Goal: Navigation & Orientation: Understand site structure

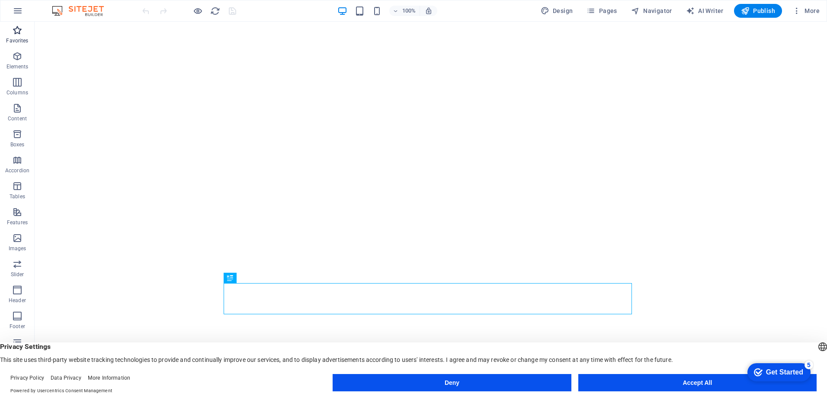
click at [15, 33] on icon "button" at bounding box center [17, 30] width 10 height 10
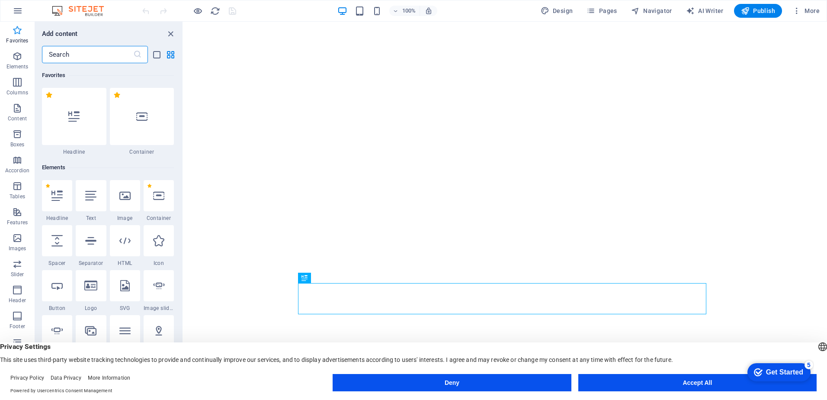
click at [17, 31] on icon "button" at bounding box center [17, 30] width 10 height 10
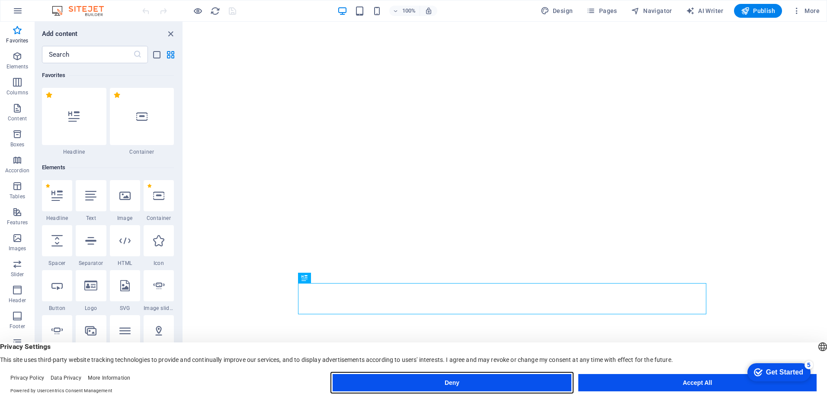
click at [543, 381] on button "Deny" at bounding box center [452, 382] width 238 height 17
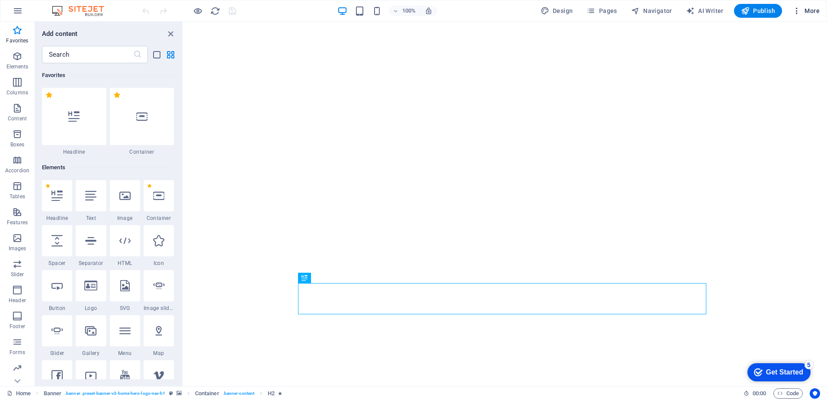
click at [807, 10] on span "More" at bounding box center [806, 10] width 27 height 9
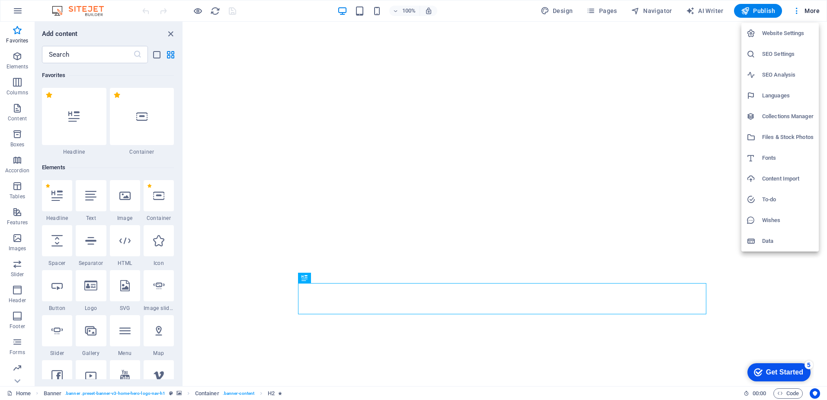
click at [170, 32] on div at bounding box center [413, 200] width 827 height 400
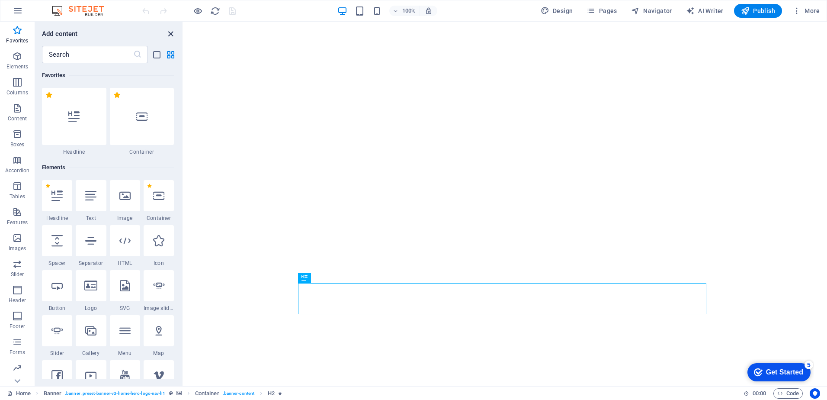
click at [171, 34] on icon "close panel" at bounding box center [171, 34] width 10 height 10
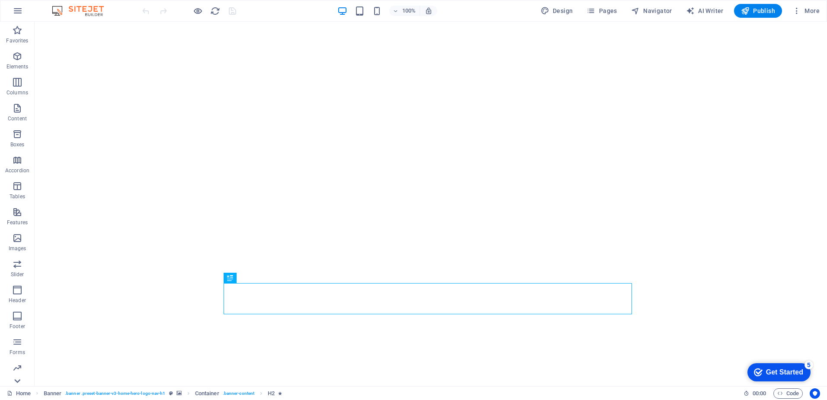
click at [16, 382] on icon at bounding box center [17, 381] width 12 height 12
click at [16, 382] on p "Collections" at bounding box center [17, 379] width 26 height 7
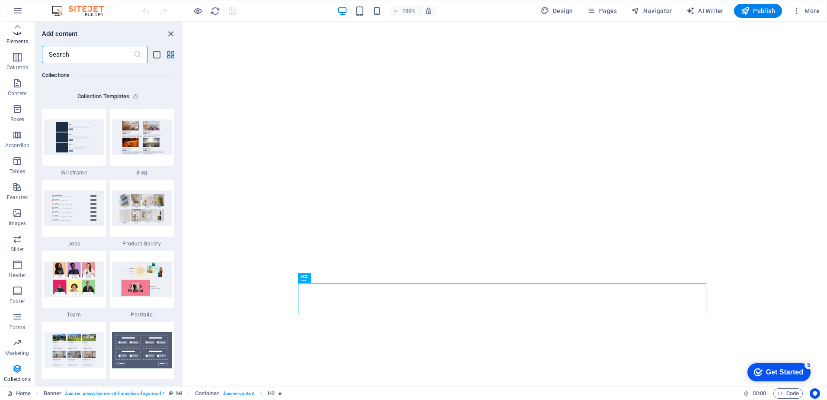
scroll to position [0, 0]
click at [13, 32] on icon "button" at bounding box center [17, 30] width 10 height 10
click at [797, 9] on icon "button" at bounding box center [797, 10] width 9 height 9
